Goal: Book appointment/travel/reservation

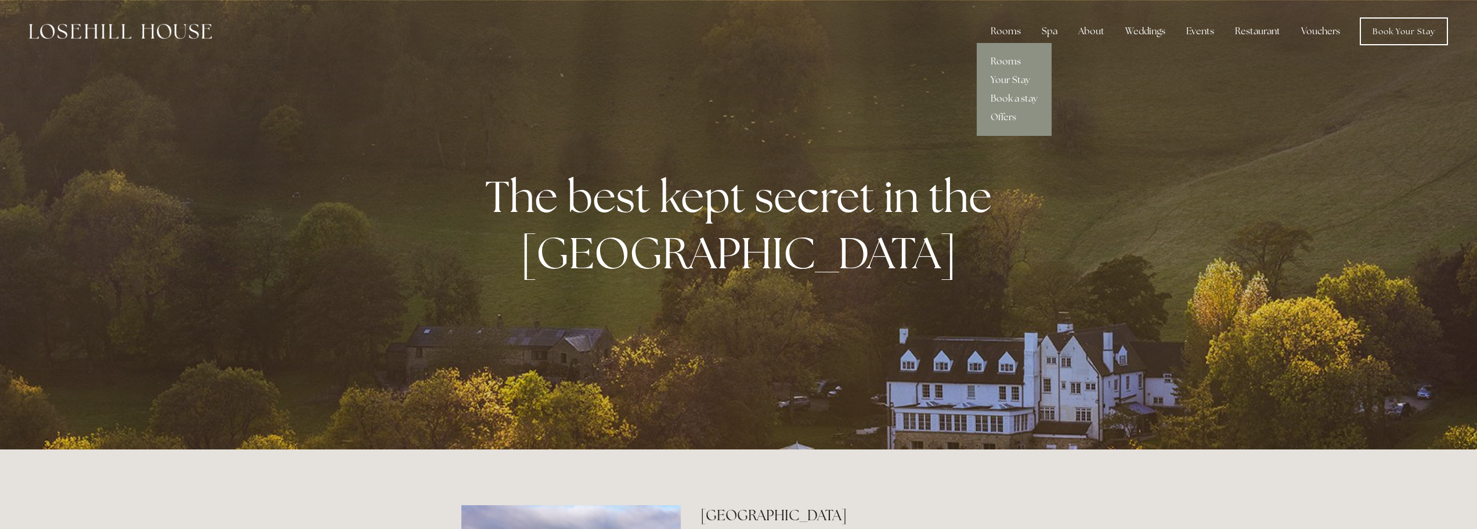
click at [1018, 59] on link "Rooms" at bounding box center [1014, 61] width 75 height 19
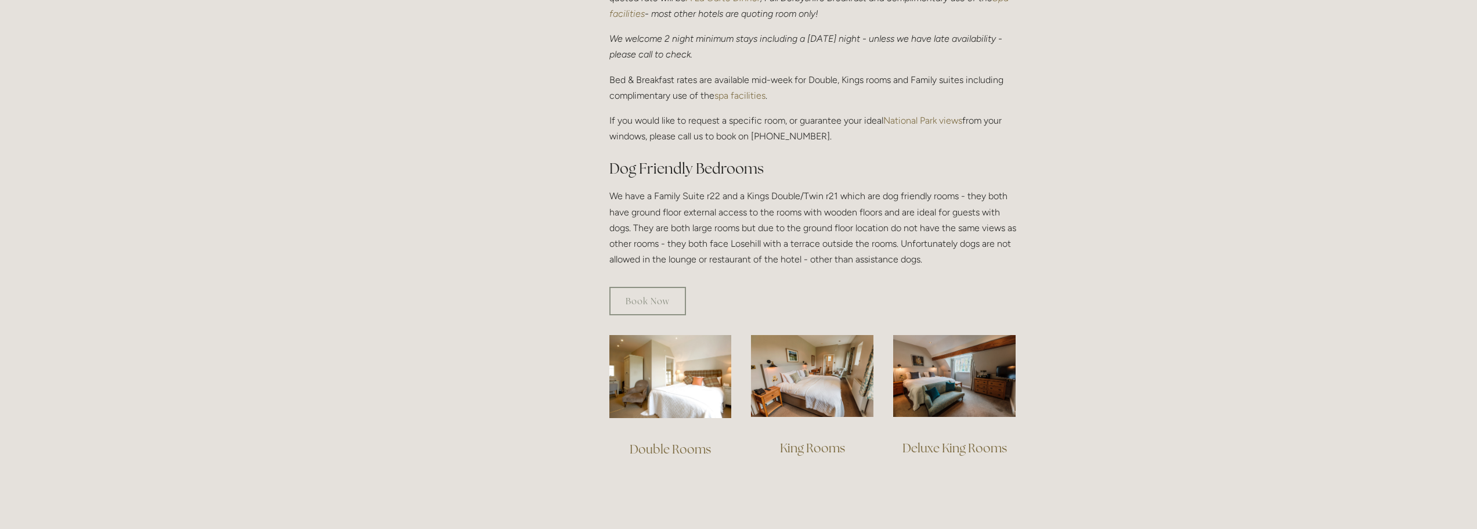
scroll to position [522, 0]
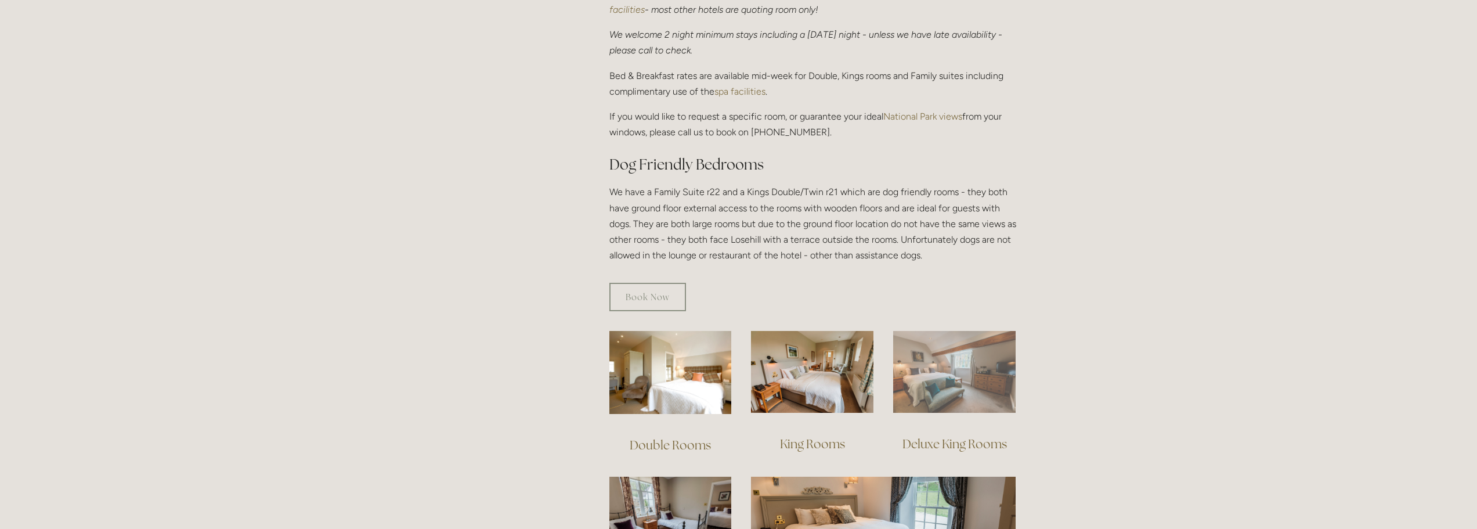
click at [969, 351] on img at bounding box center [954, 372] width 122 height 82
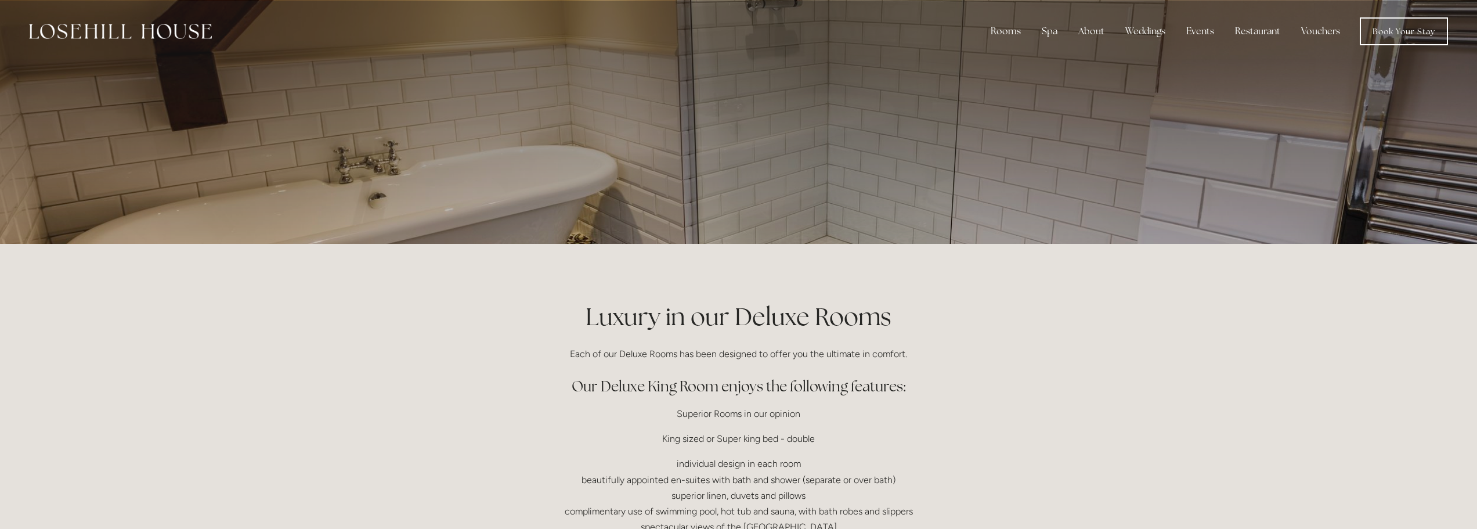
click at [938, 157] on div at bounding box center [739, 122] width 555 height 244
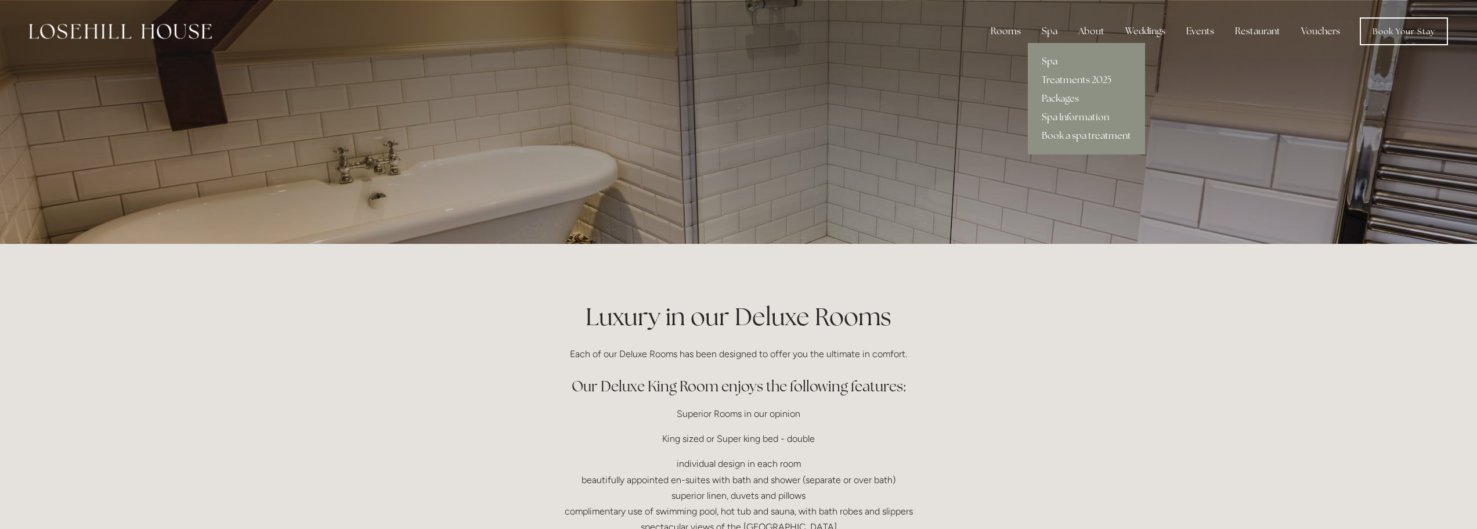
click at [1047, 64] on link "Spa" at bounding box center [1086, 61] width 117 height 19
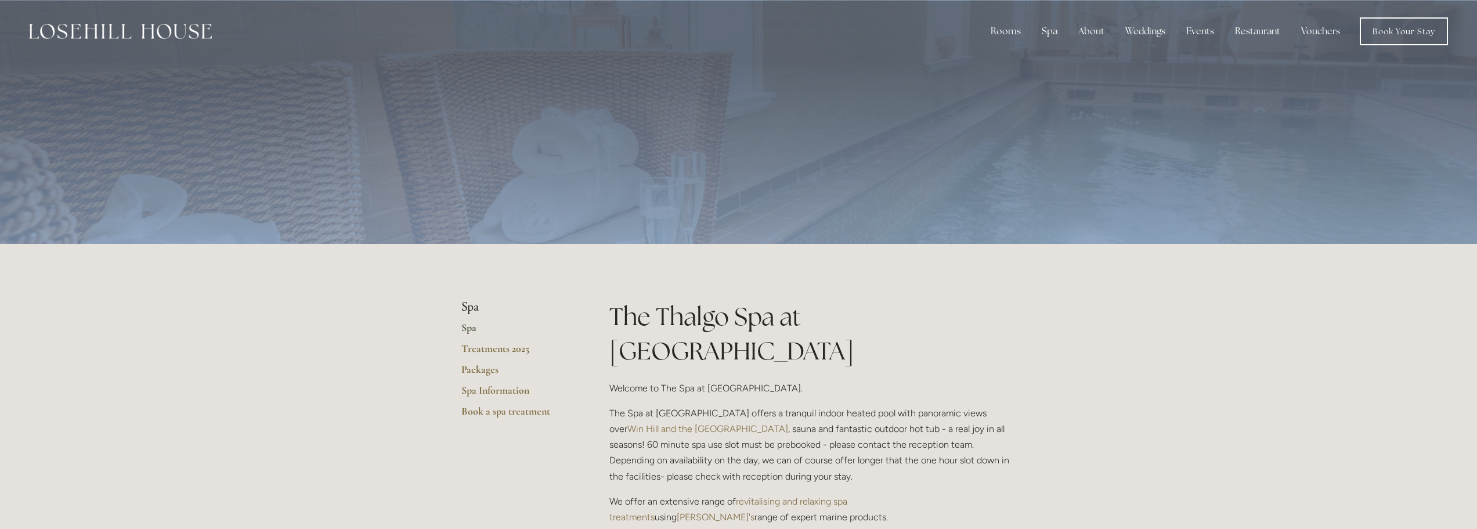
drag, startPoint x: 1196, startPoint y: 150, endPoint x: 669, endPoint y: 94, distance: 530.1
click at [667, 95] on div at bounding box center [738, 122] width 1477 height 244
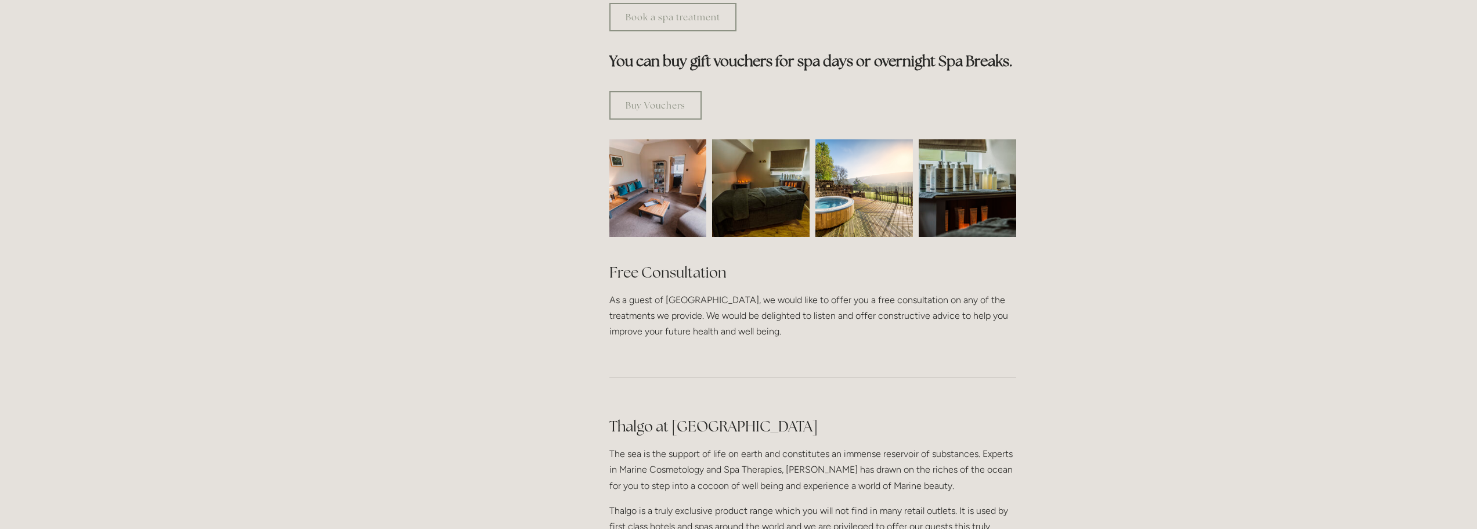
scroll to position [522, 0]
